Goal: Task Accomplishment & Management: Use online tool/utility

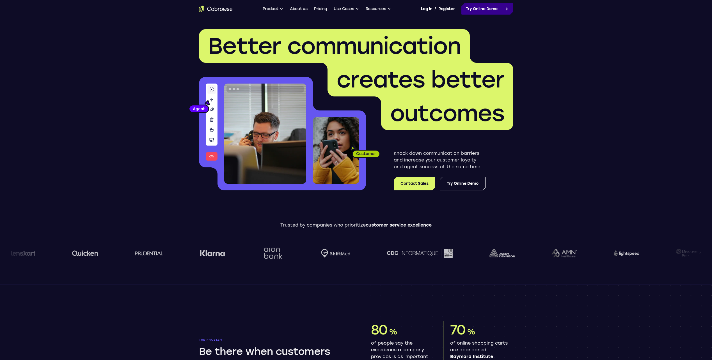
click at [476, 8] on link "Try Online Demo" at bounding box center [487, 8] width 52 height 11
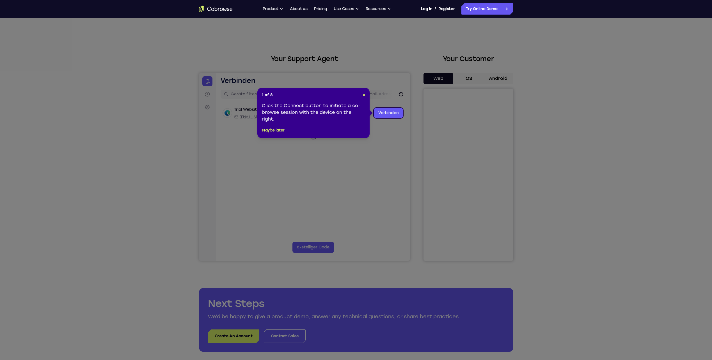
click at [391, 107] on icon at bounding box center [358, 180] width 716 height 360
click at [390, 112] on link "Verbinden" at bounding box center [387, 113] width 29 height 10
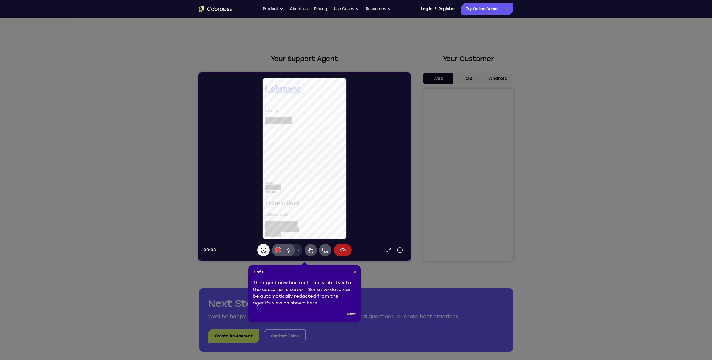
click at [354, 272] on span "×" at bounding box center [354, 272] width 3 height 5
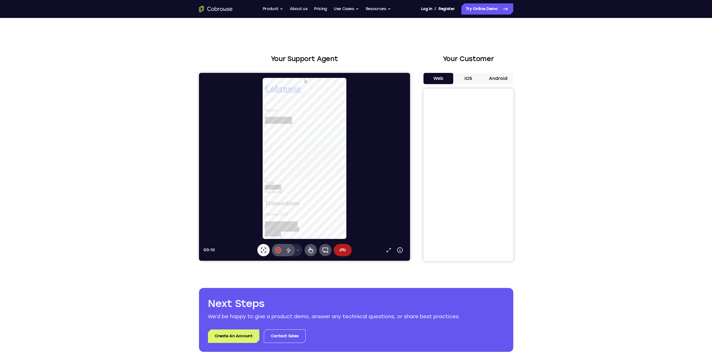
click at [467, 82] on button "iOS" at bounding box center [468, 78] width 30 height 11
drag, startPoint x: 651, startPoint y: 181, endPoint x: 667, endPoint y: 183, distance: 15.8
click at [651, 181] on div "Your Support Agent Your Customer Web iOS Android Next Steps We’d be happy to gi…" at bounding box center [356, 203] width 712 height 370
click at [626, 207] on div "Your Support Agent Your Customer Web iOS Android Next Steps We’d be happy to gi…" at bounding box center [356, 203] width 712 height 370
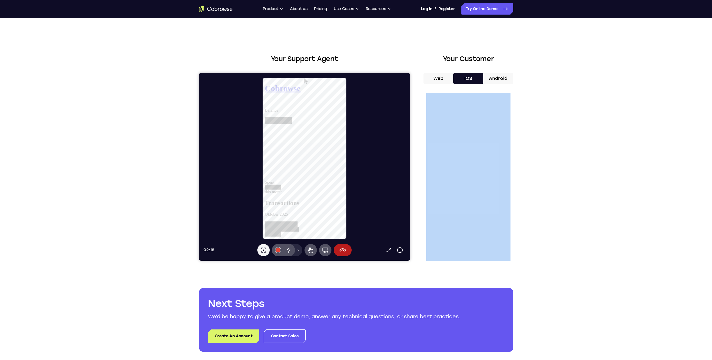
click at [626, 207] on div "Your Support Agent Your Customer Web iOS Android Next Steps We’d be happy to gi…" at bounding box center [356, 203] width 712 height 370
drag, startPoint x: 626, startPoint y: 207, endPoint x: 616, endPoint y: 268, distance: 62.3
click at [616, 268] on div "Your Support Agent Your Customer Web iOS Android Next Steps We’d be happy to gi…" at bounding box center [356, 203] width 712 height 370
